Goal: Check status: Check status

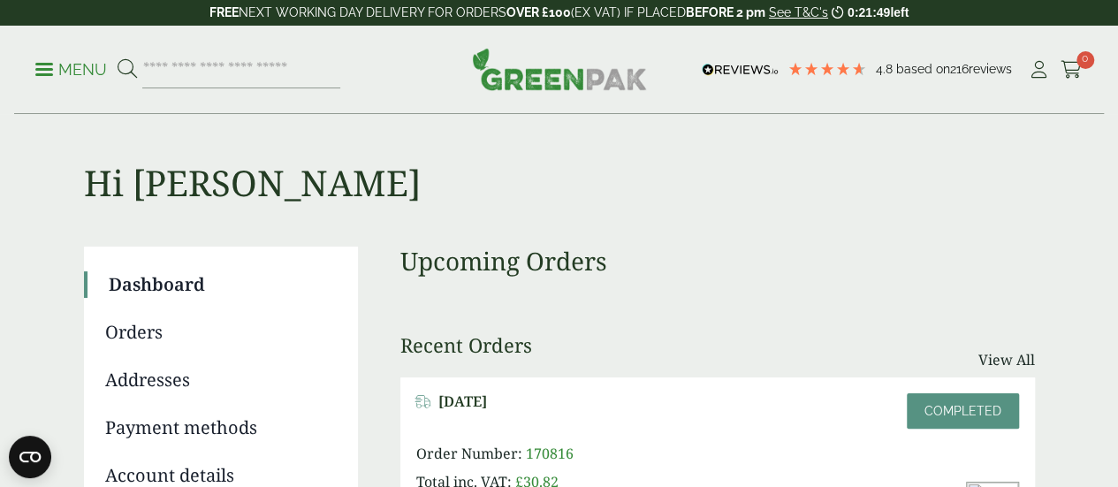
scroll to position [9, 0]
click at [649, 234] on div "Hi [PERSON_NAME] Dashboard Orders Addresses Payment methods Account details You…" at bounding box center [559, 435] width 951 height 658
click at [131, 327] on link "Orders" at bounding box center [219, 333] width 228 height 27
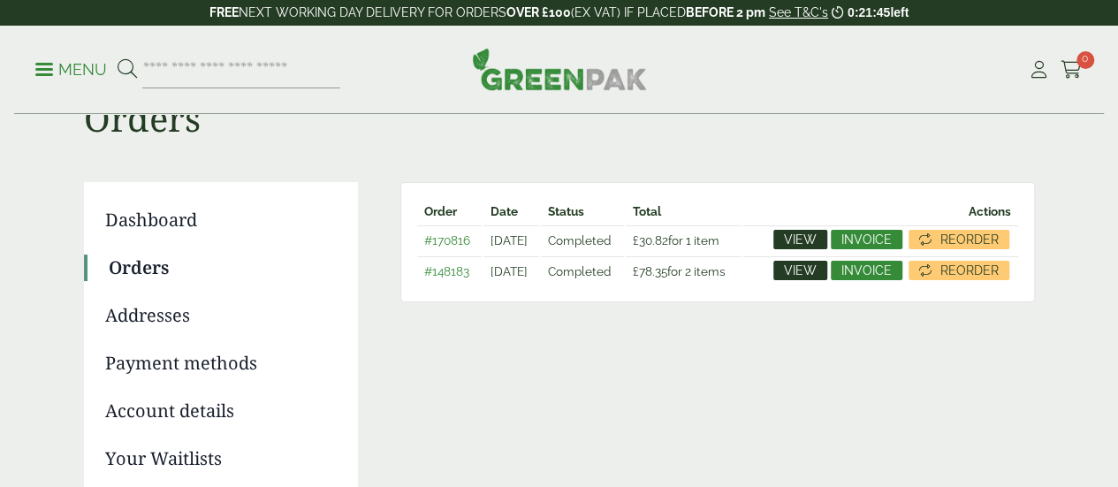
scroll to position [76, 0]
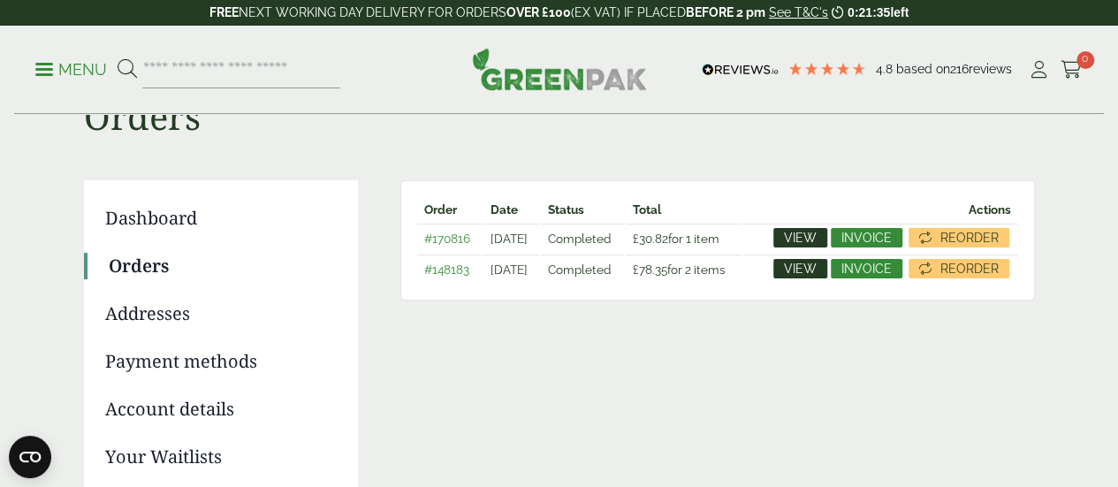
click at [817, 237] on span "View" at bounding box center [800, 238] width 33 height 12
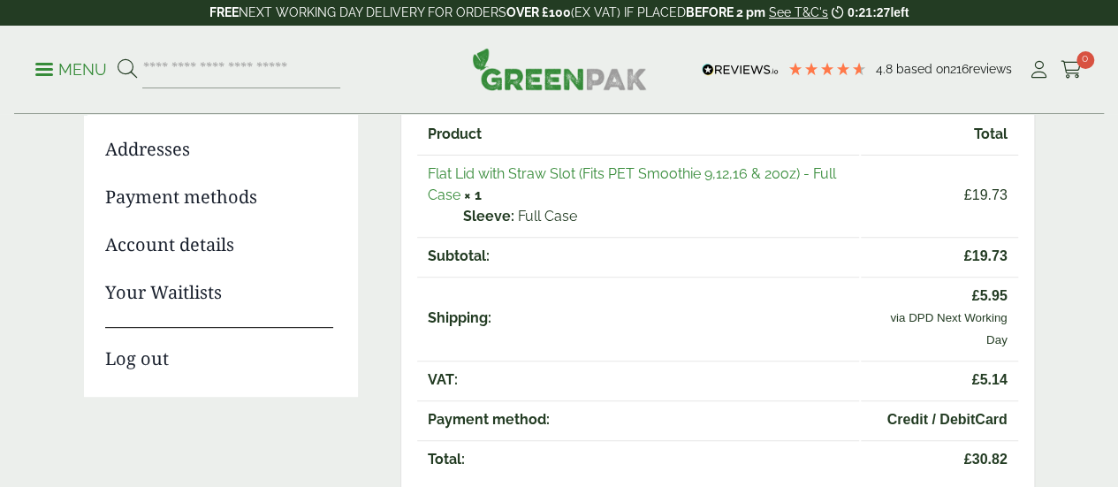
scroll to position [235, 0]
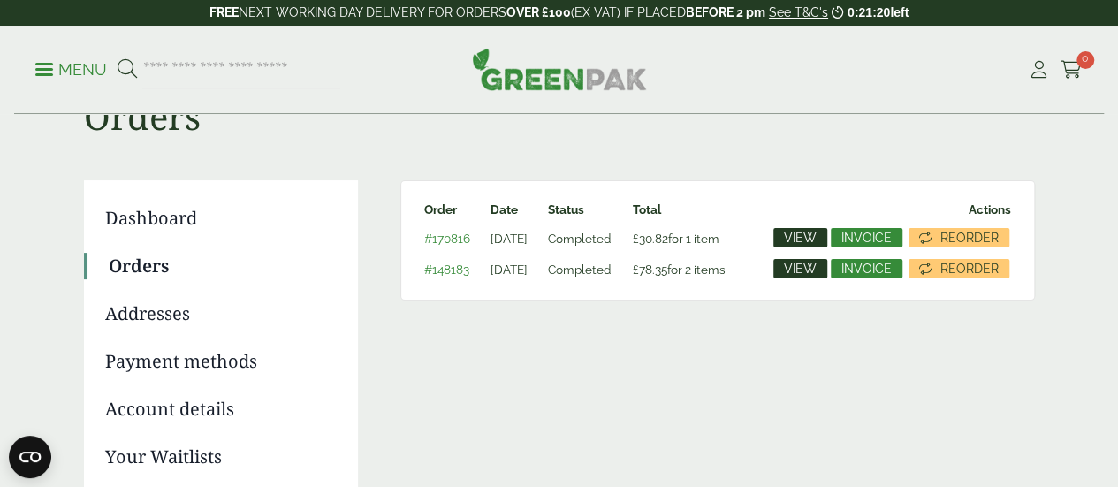
scroll to position [126, 0]
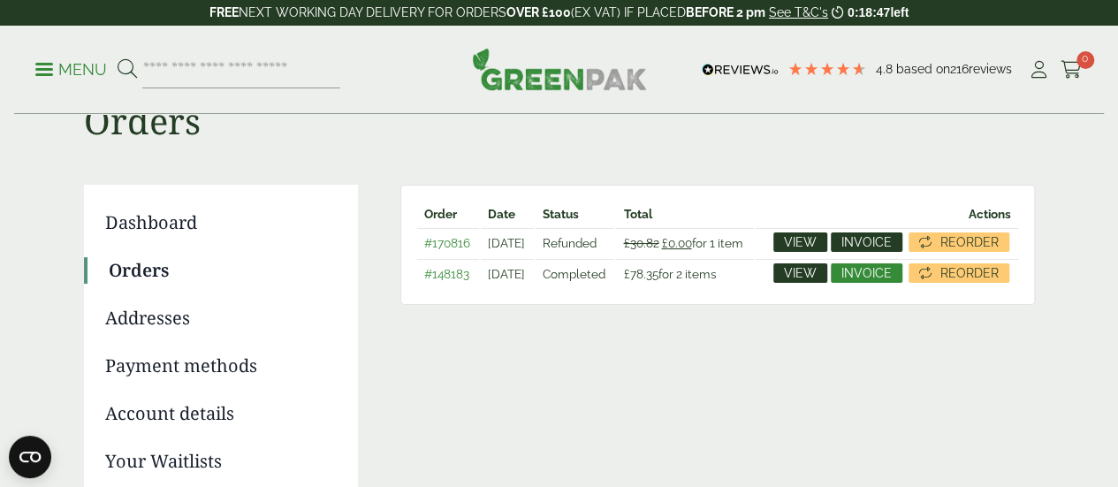
click at [892, 239] on span "Invoice" at bounding box center [867, 242] width 50 height 12
drag, startPoint x: 573, startPoint y: 281, endPoint x: 567, endPoint y: 309, distance: 29.0
click at [534, 288] on td "March 27, 2025" at bounding box center [507, 273] width 53 height 29
click at [817, 238] on span "View" at bounding box center [800, 242] width 33 height 12
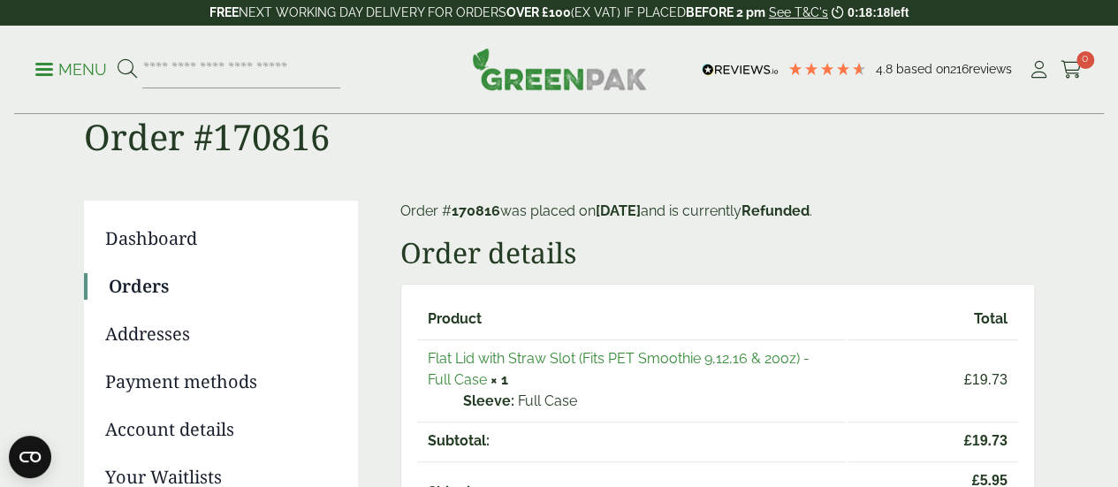
scroll to position [50, 0]
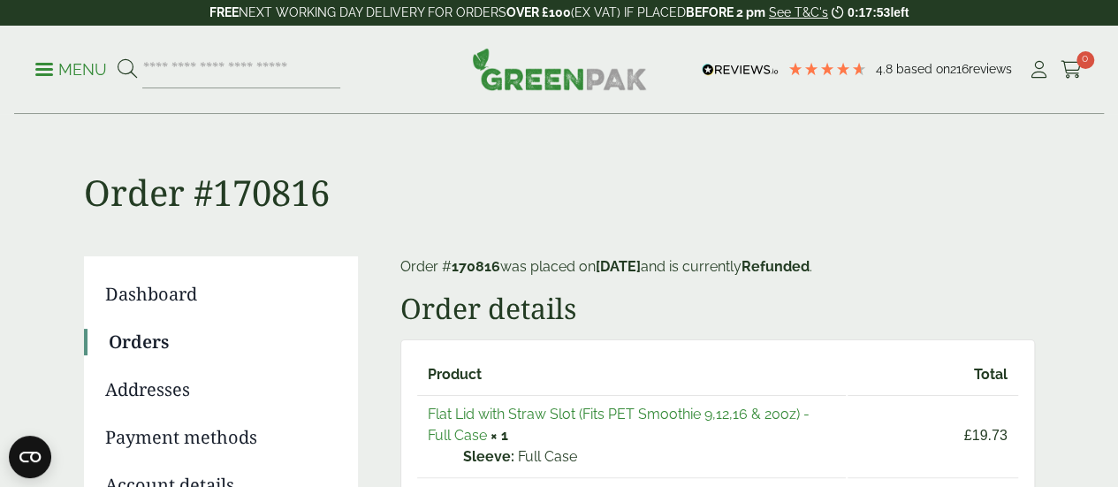
click at [150, 340] on link "Orders" at bounding box center [221, 342] width 225 height 27
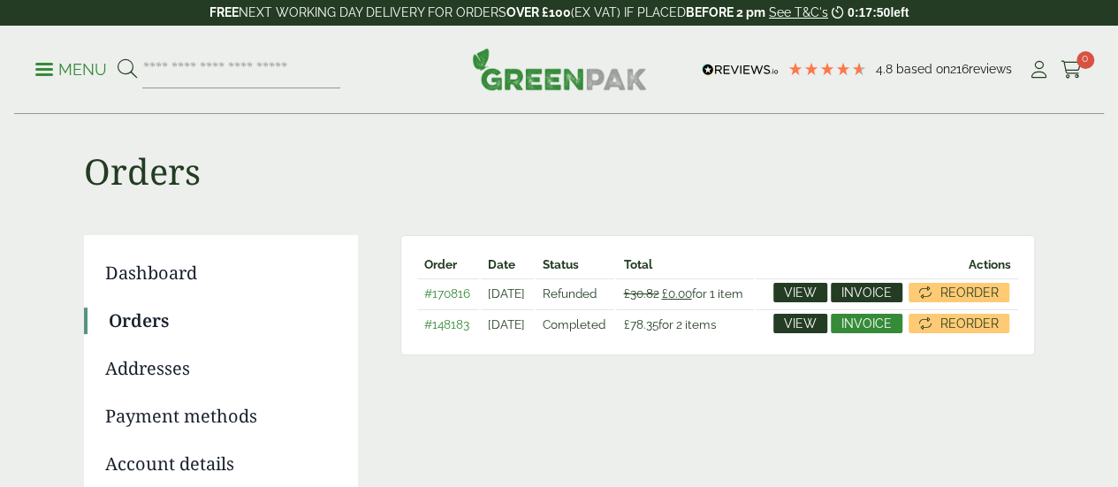
scroll to position [21, 0]
click at [892, 291] on span "Invoice" at bounding box center [867, 292] width 50 height 12
